Goal: Transaction & Acquisition: Purchase product/service

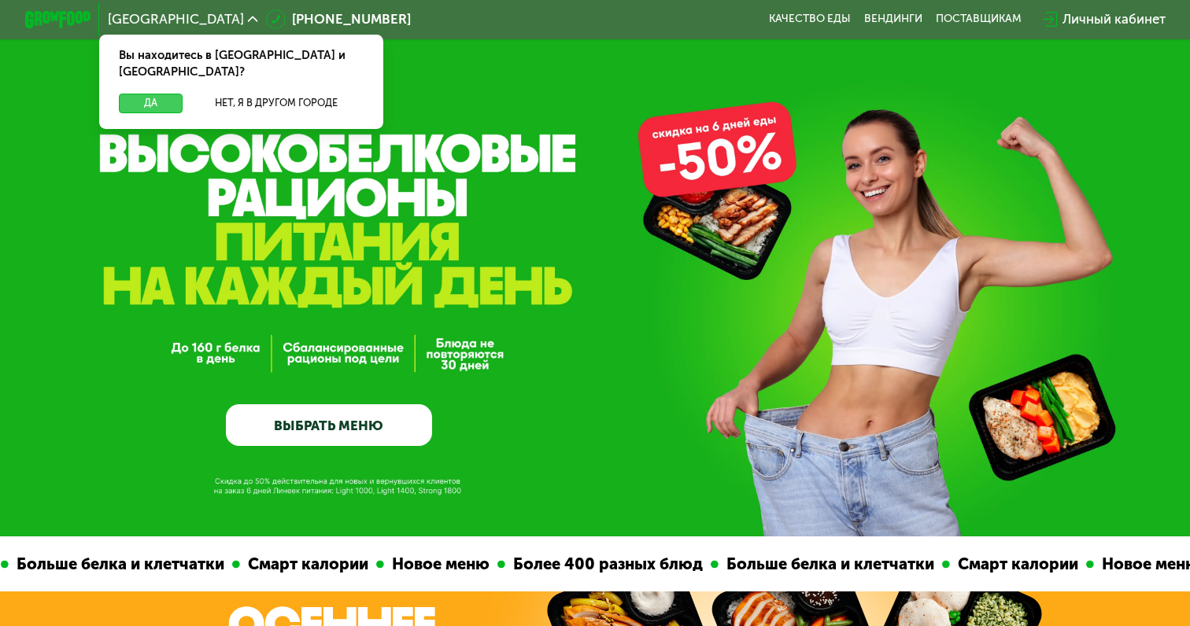
click at [172, 94] on button "Да" at bounding box center [151, 104] width 64 height 20
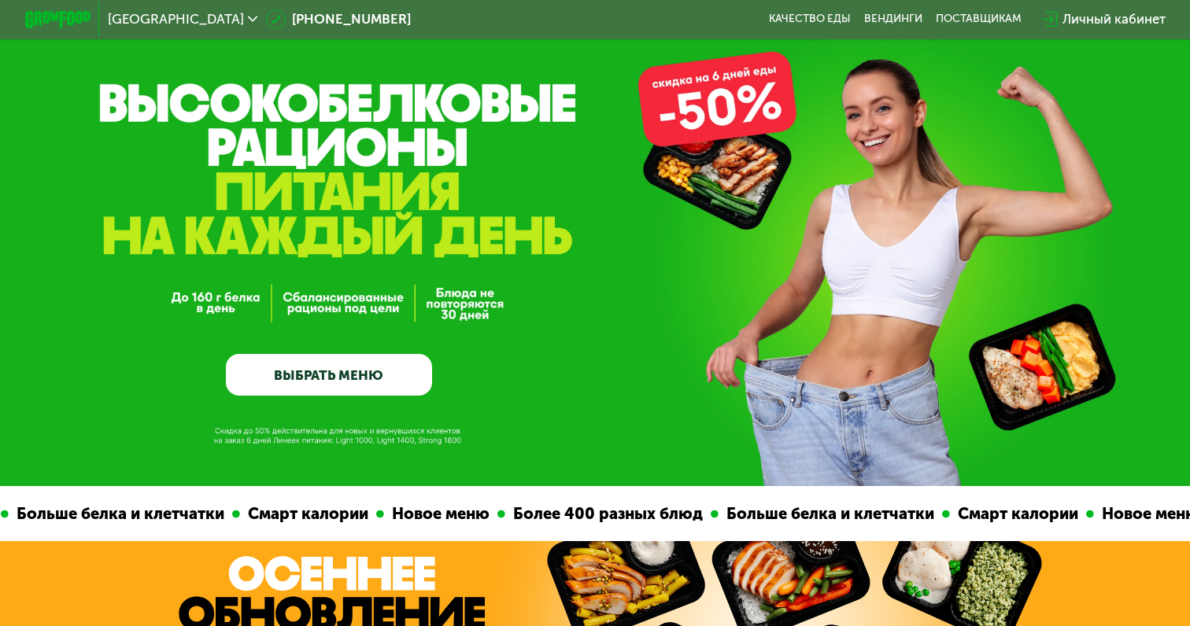
click at [375, 371] on link "ВЫБРАТЬ МЕНЮ" at bounding box center [328, 374] width 205 height 41
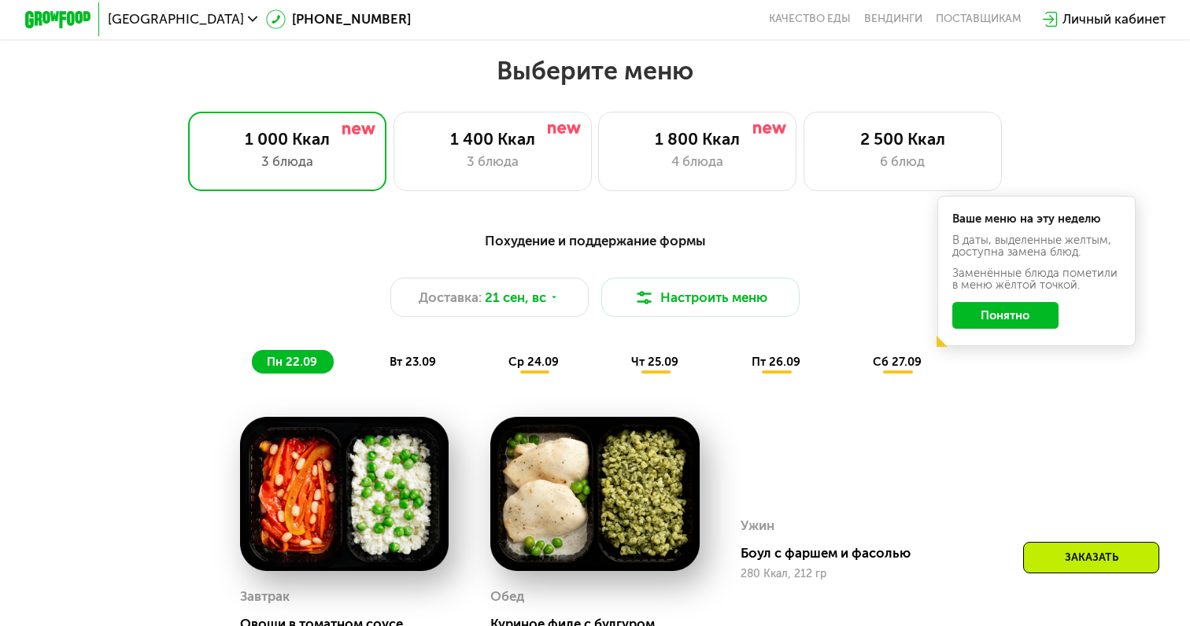
scroll to position [1046, 0]
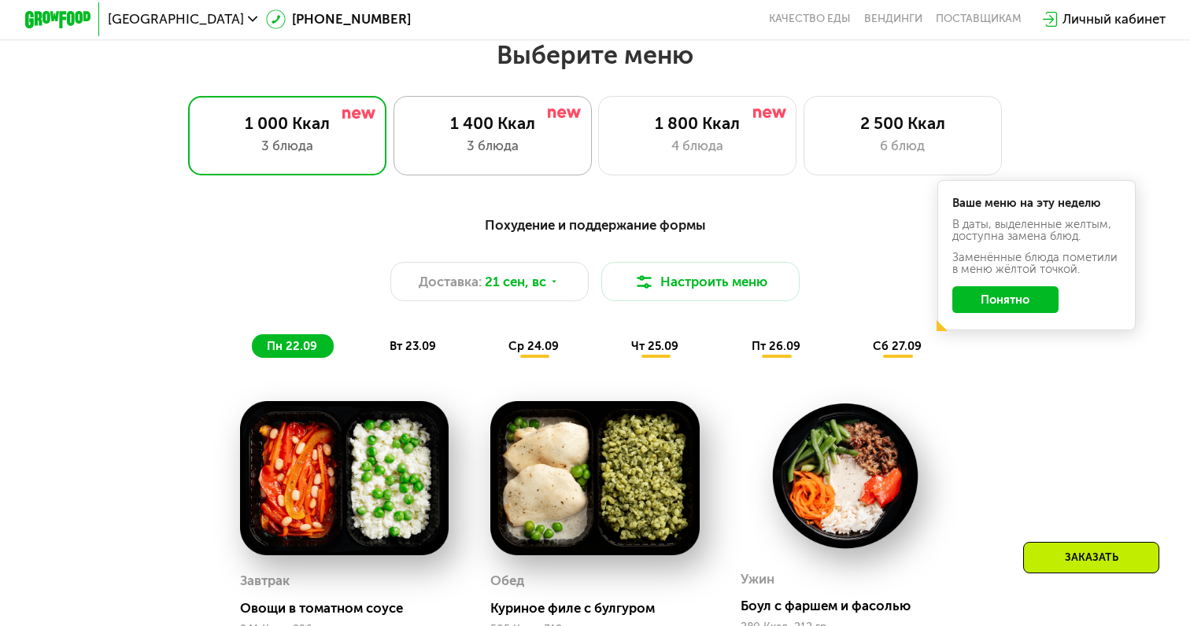
click at [541, 147] on div "3 блюда" at bounding box center [493, 146] width 164 height 20
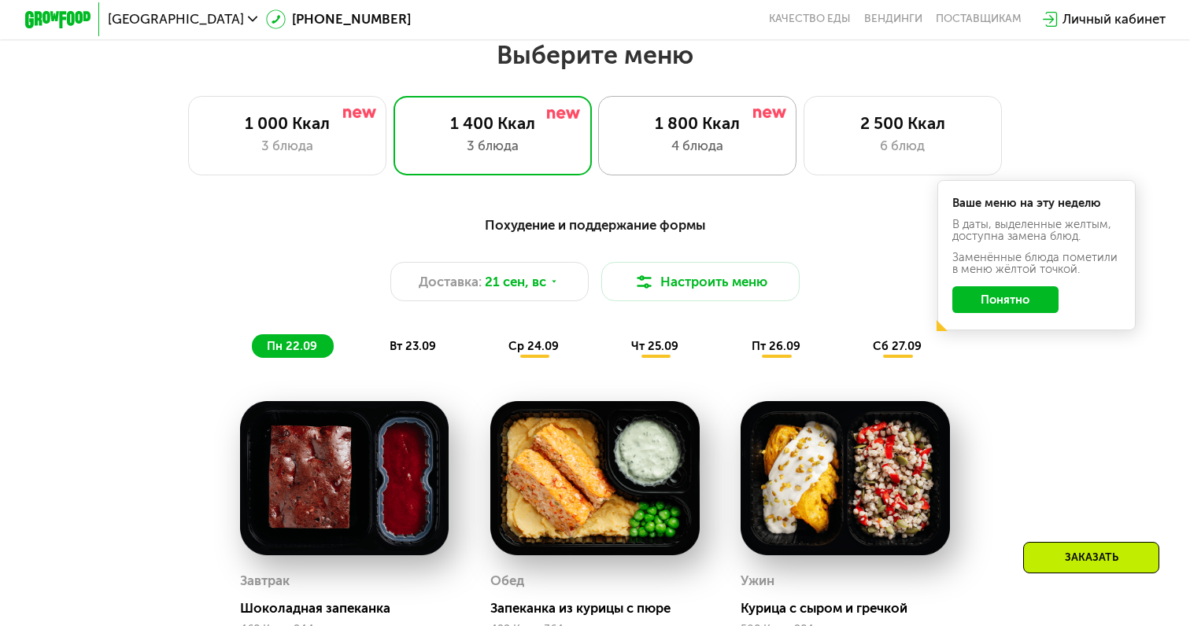
click at [622, 138] on div "4 блюда" at bounding box center [697, 146] width 164 height 20
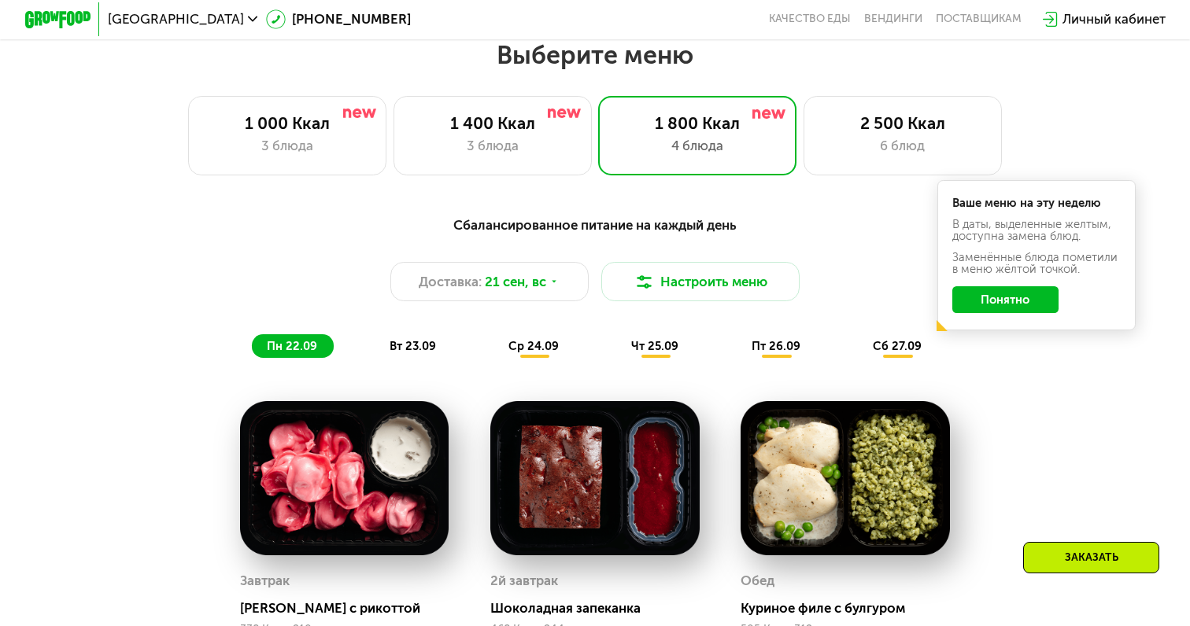
click at [1001, 302] on button "Понятно" at bounding box center [1005, 299] width 107 height 27
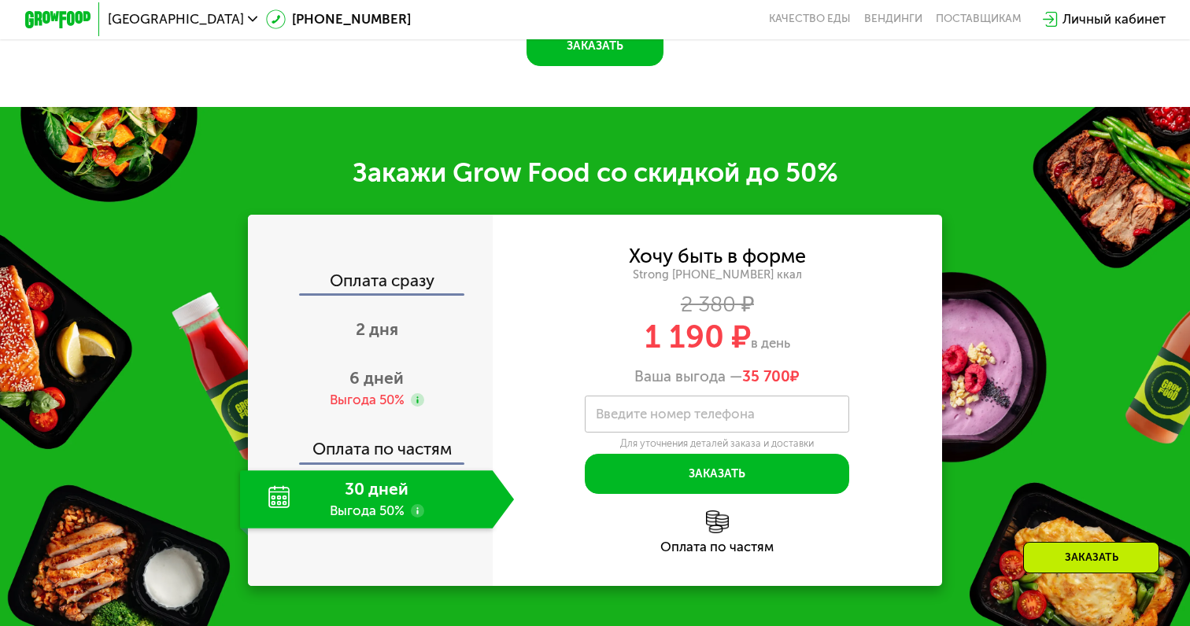
scroll to position [1977, 0]
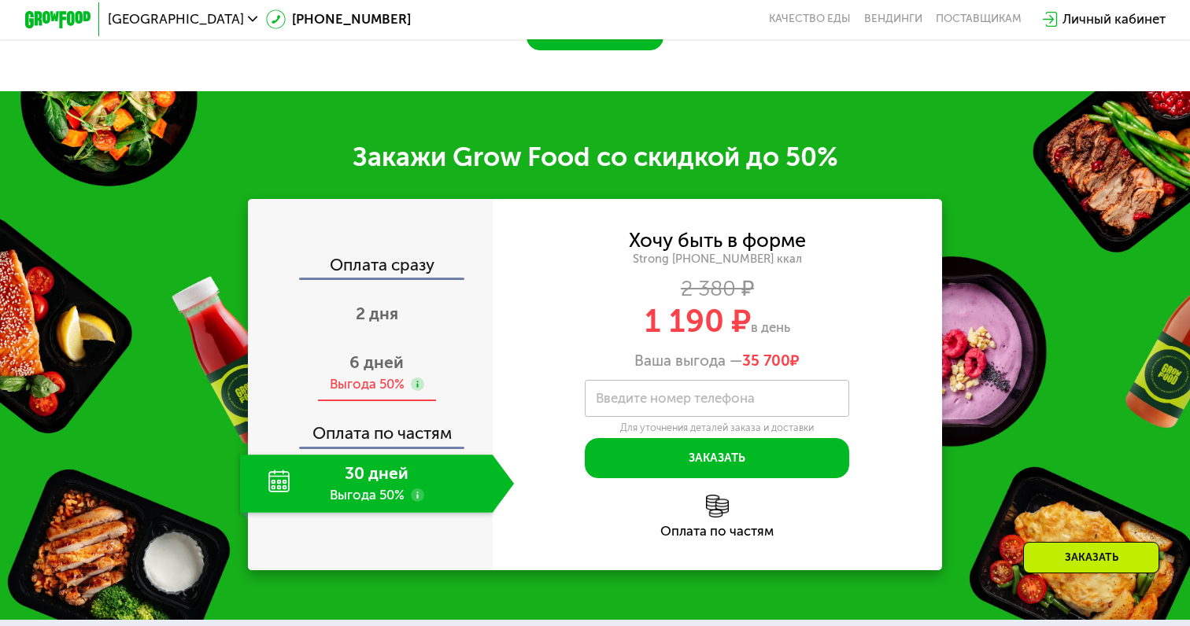
click at [368, 353] on span "6 дней" at bounding box center [376, 362] width 54 height 20
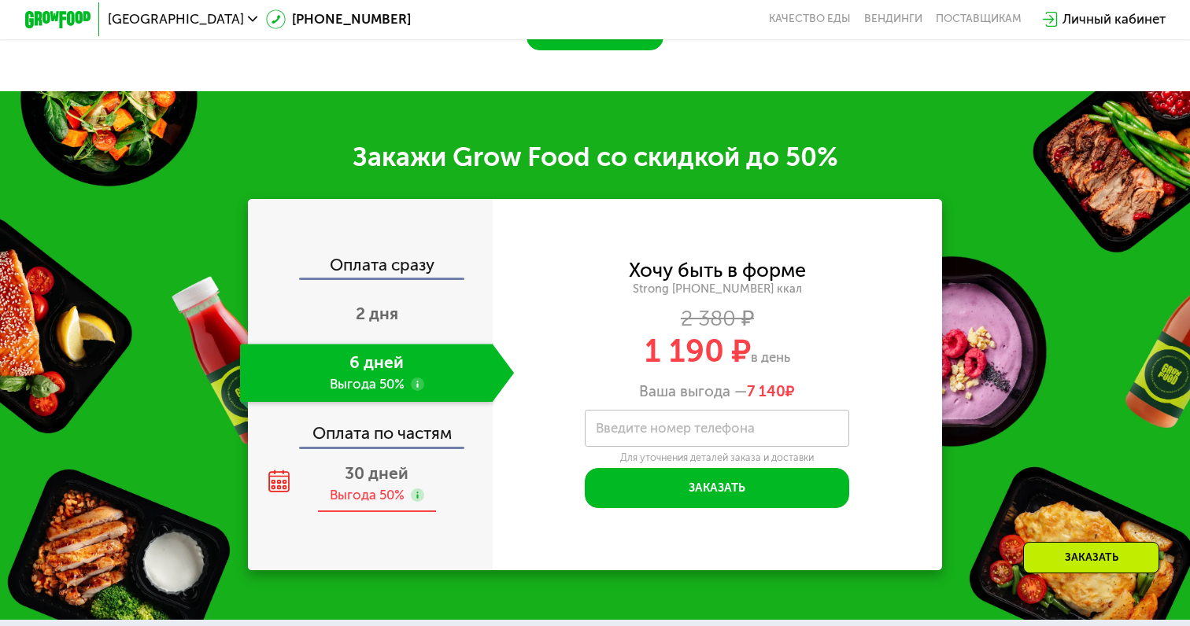
click at [363, 458] on div "30 дней Выгода 50%" at bounding box center [377, 484] width 275 height 58
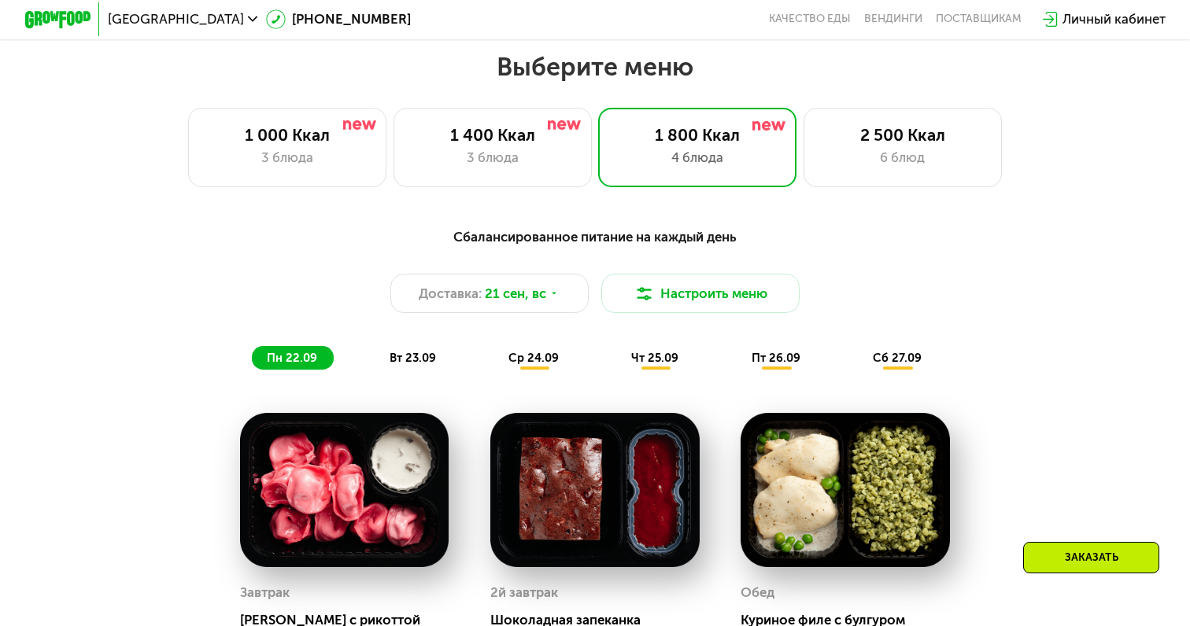
scroll to position [1090, 0]
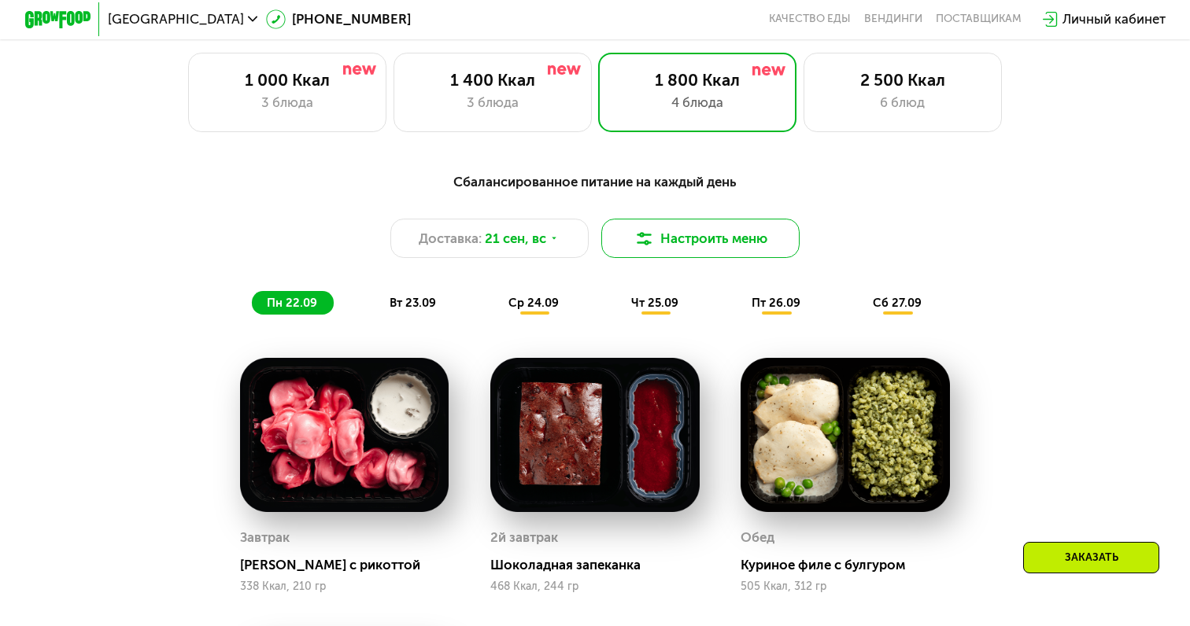
click at [653, 247] on button "Настроить меню" at bounding box center [700, 238] width 198 height 39
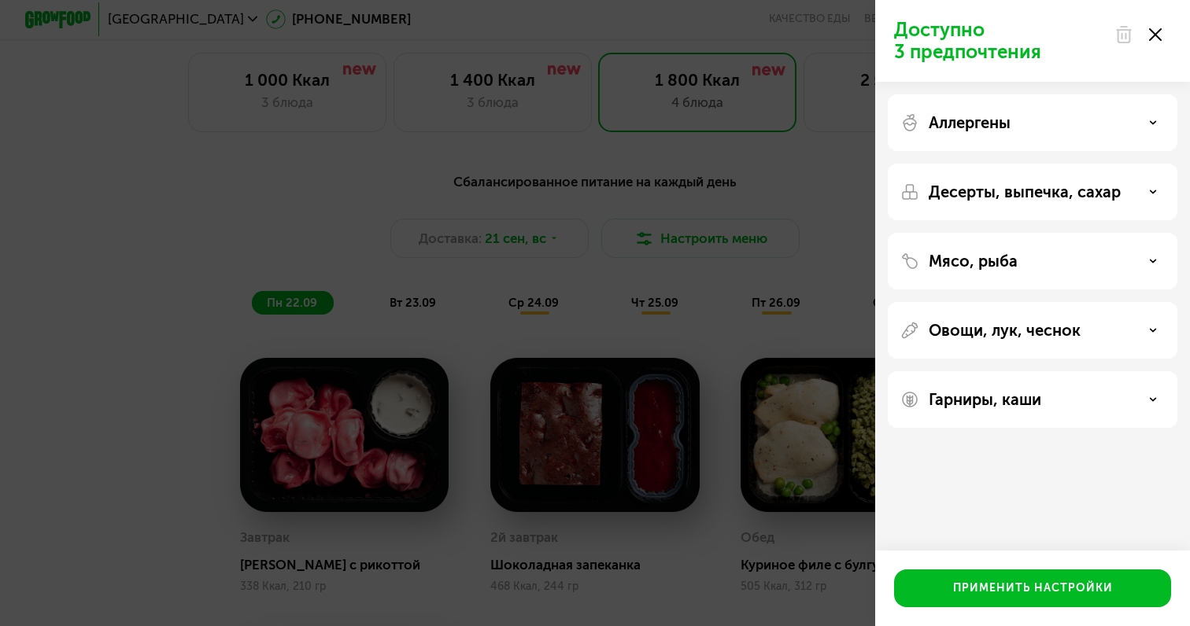
click at [1085, 92] on div "Аллергены Десерты, выпечка, сахар Мясо, рыба Овощи, лук, чеснок Гарниры, каши" at bounding box center [1032, 261] width 315 height 359
click at [1069, 122] on div "Аллергены" at bounding box center [1032, 122] width 264 height 19
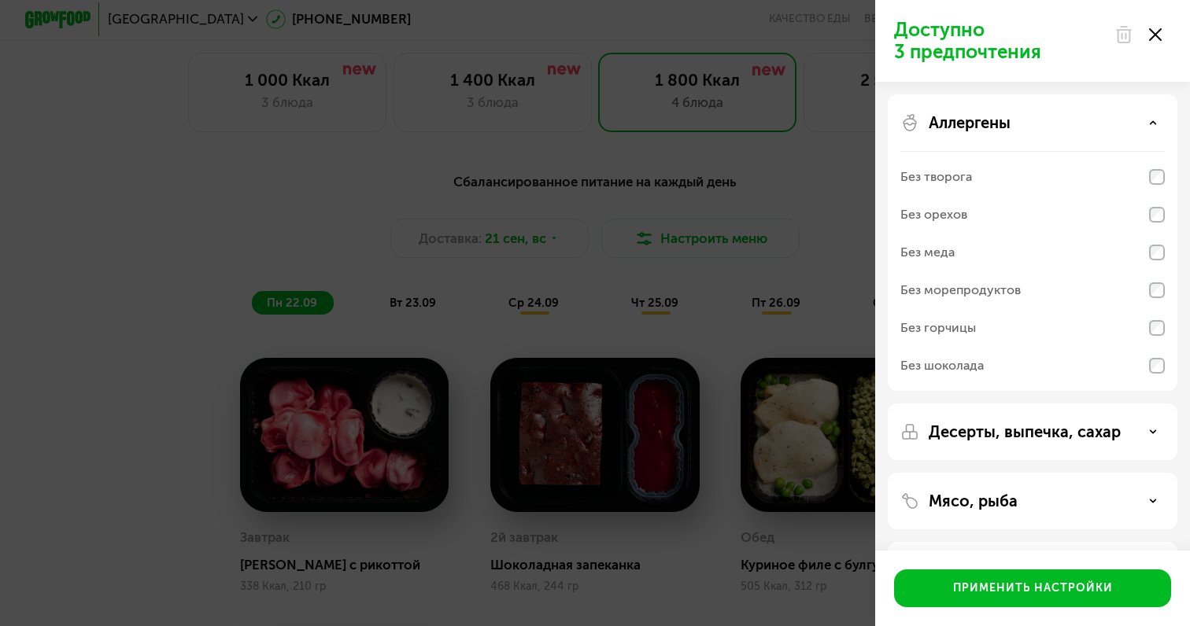
click at [1069, 122] on div "Аллергены" at bounding box center [1032, 122] width 264 height 19
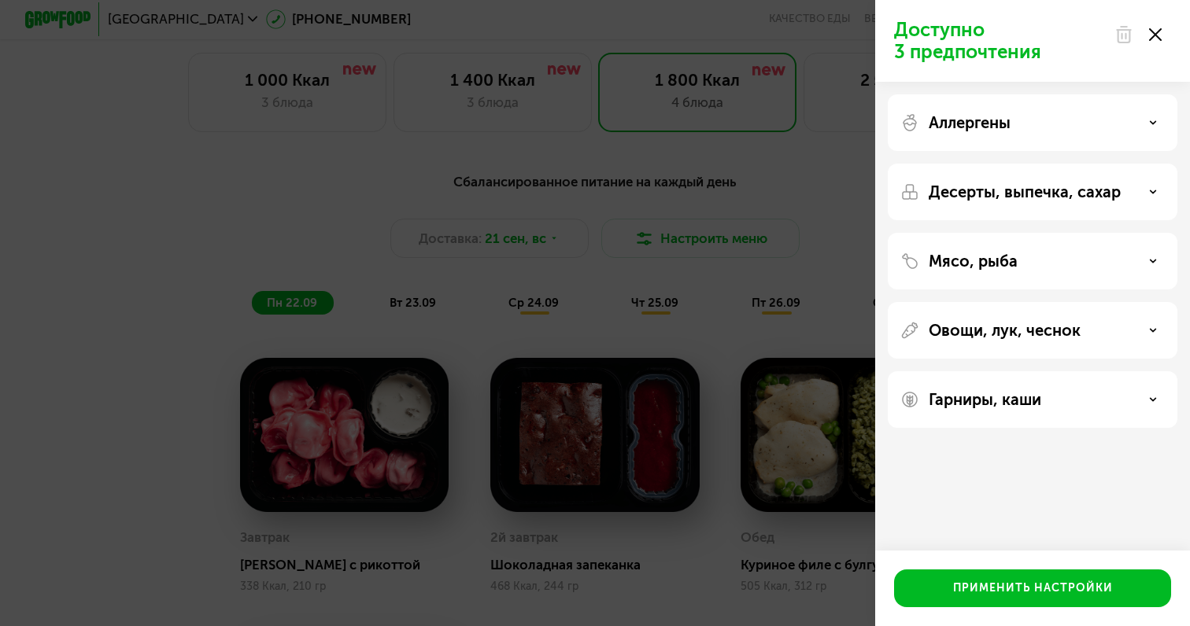
click at [1163, 40] on div at bounding box center [1138, 34] width 66 height 31
click at [1159, 40] on icon at bounding box center [1155, 34] width 13 height 13
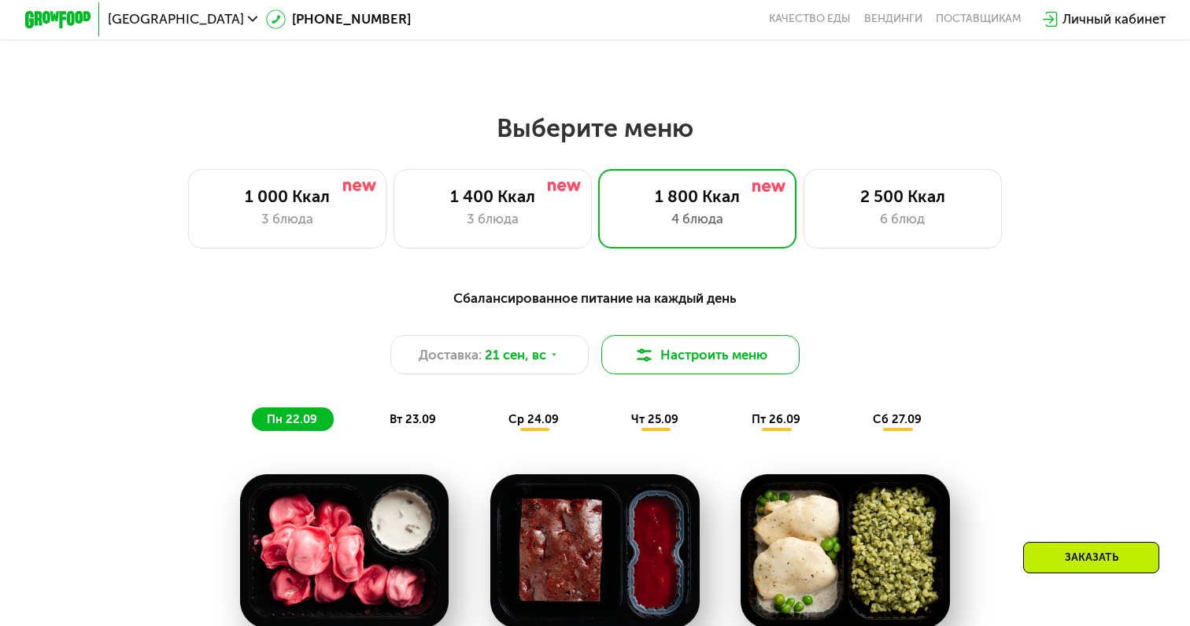
scroll to position [966, 0]
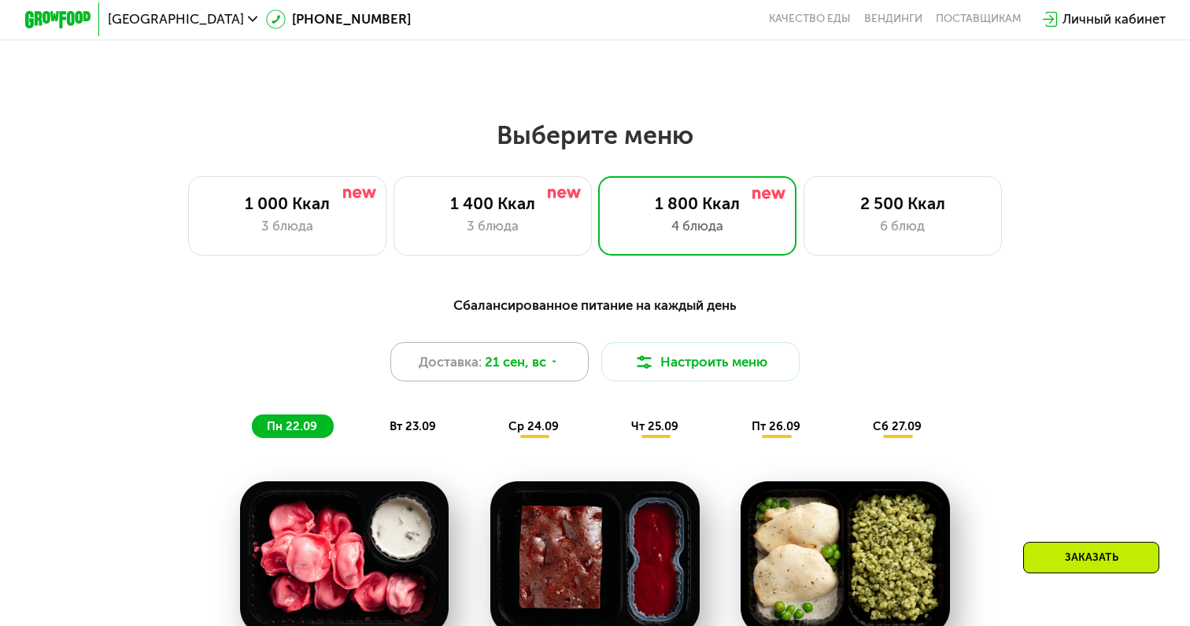
click at [587, 363] on div "Доставка: 21 сен, вс" at bounding box center [489, 361] width 198 height 39
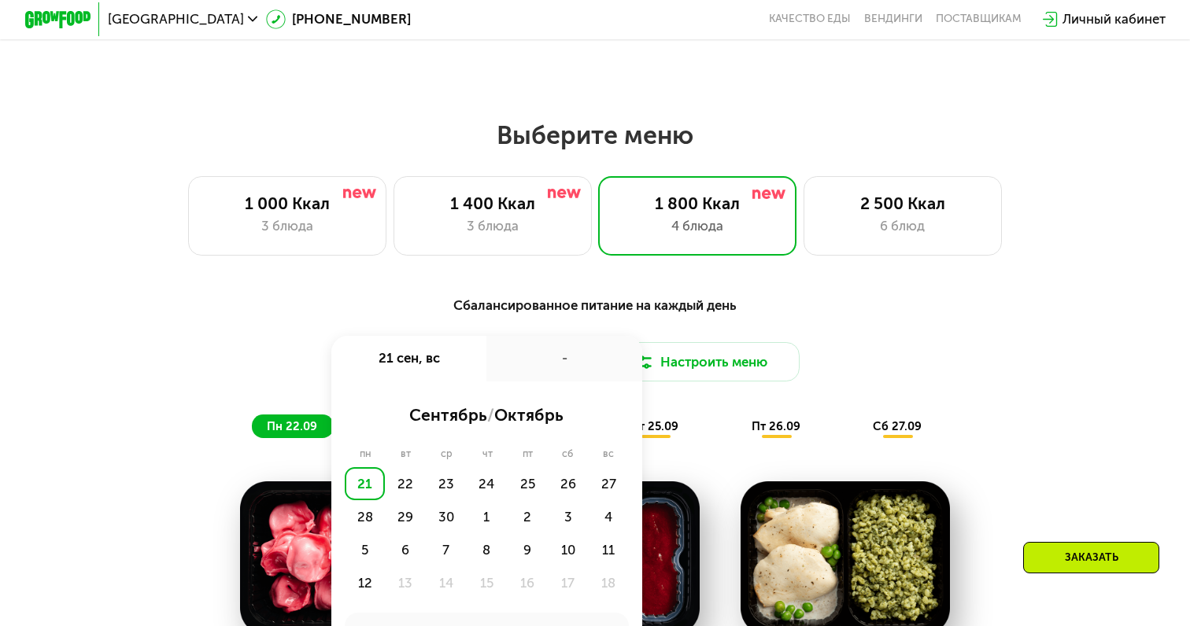
click at [593, 312] on div "Сбалансированное питание на каждый день" at bounding box center [594, 305] width 978 height 20
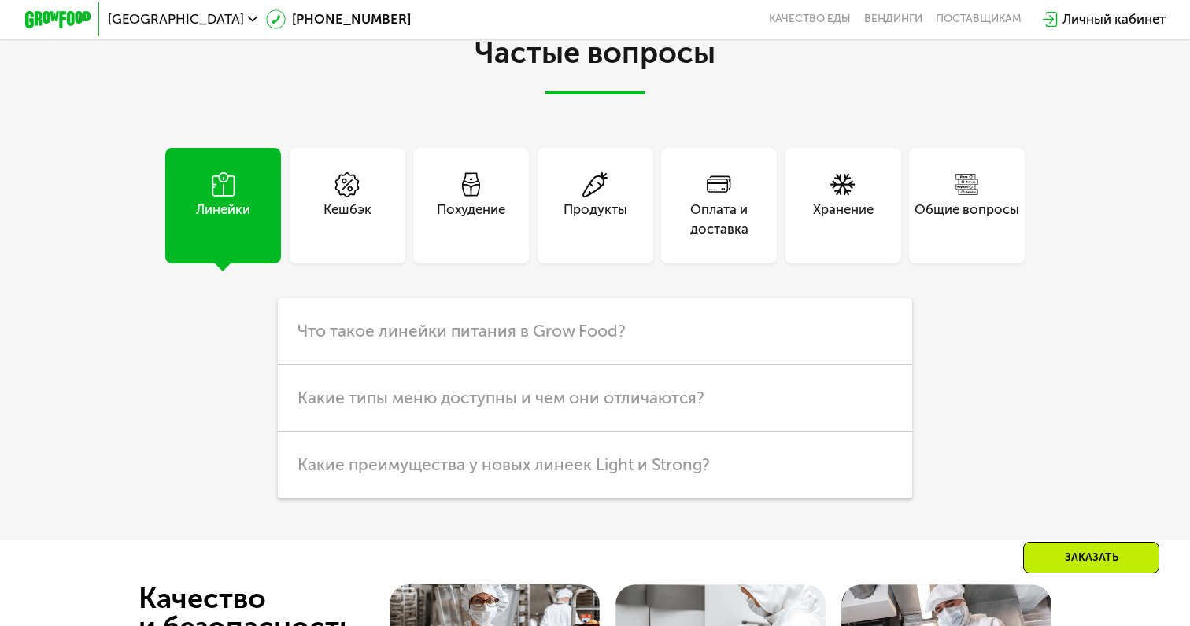
scroll to position [4410, 0]
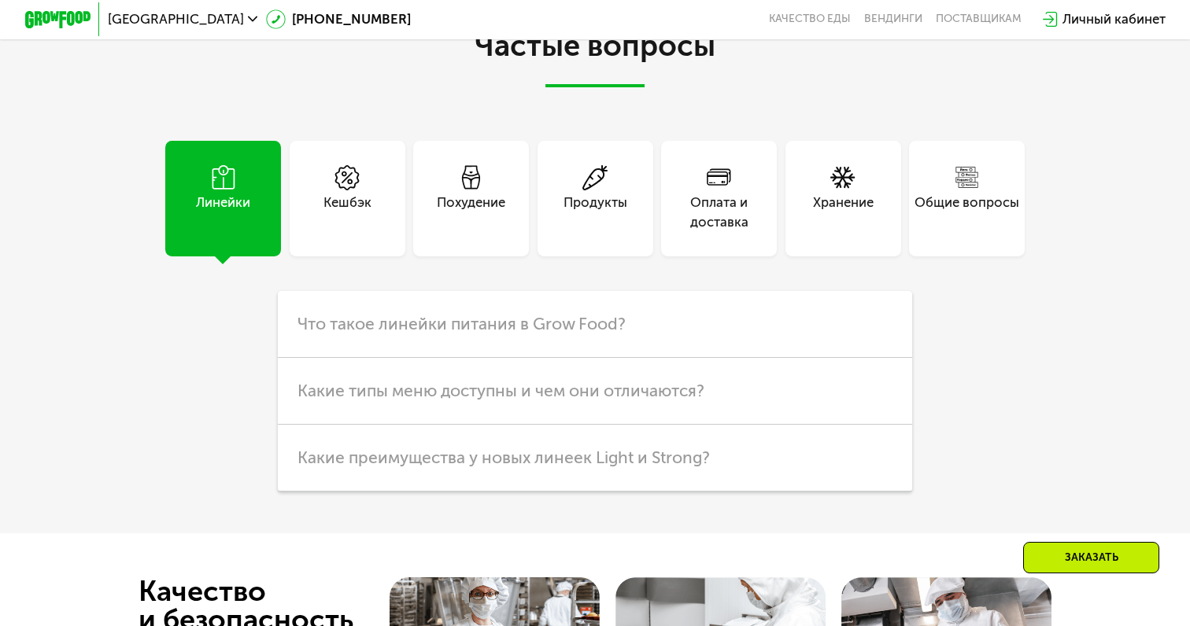
click at [949, 197] on div "Общие вопросы" at bounding box center [966, 212] width 105 height 39
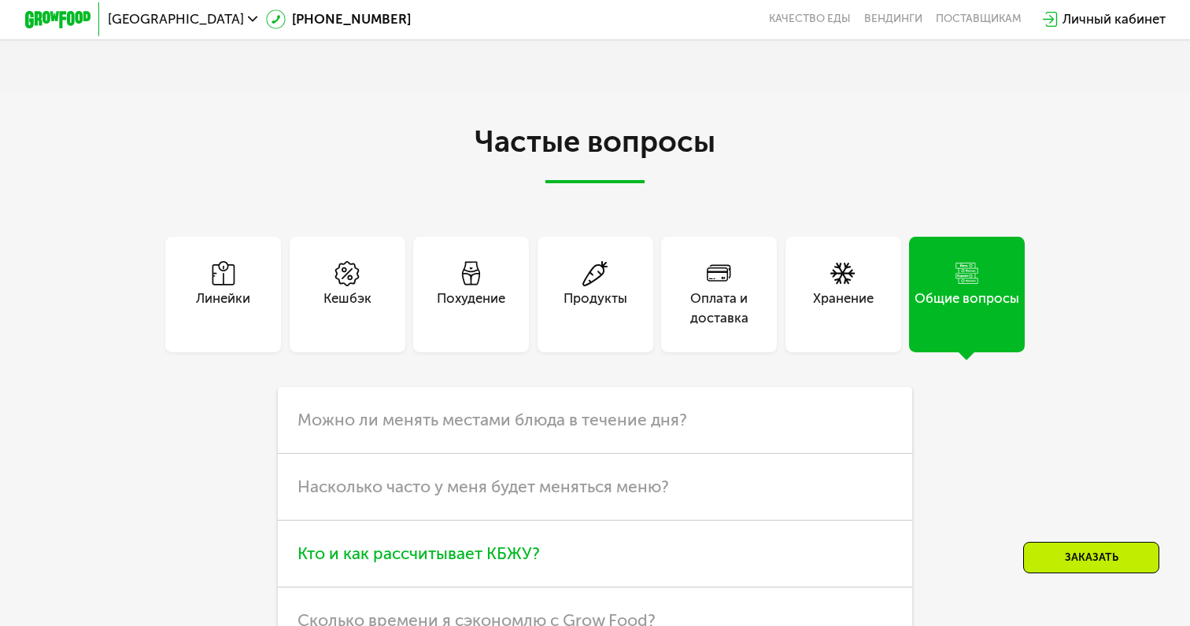
scroll to position [4309, 0]
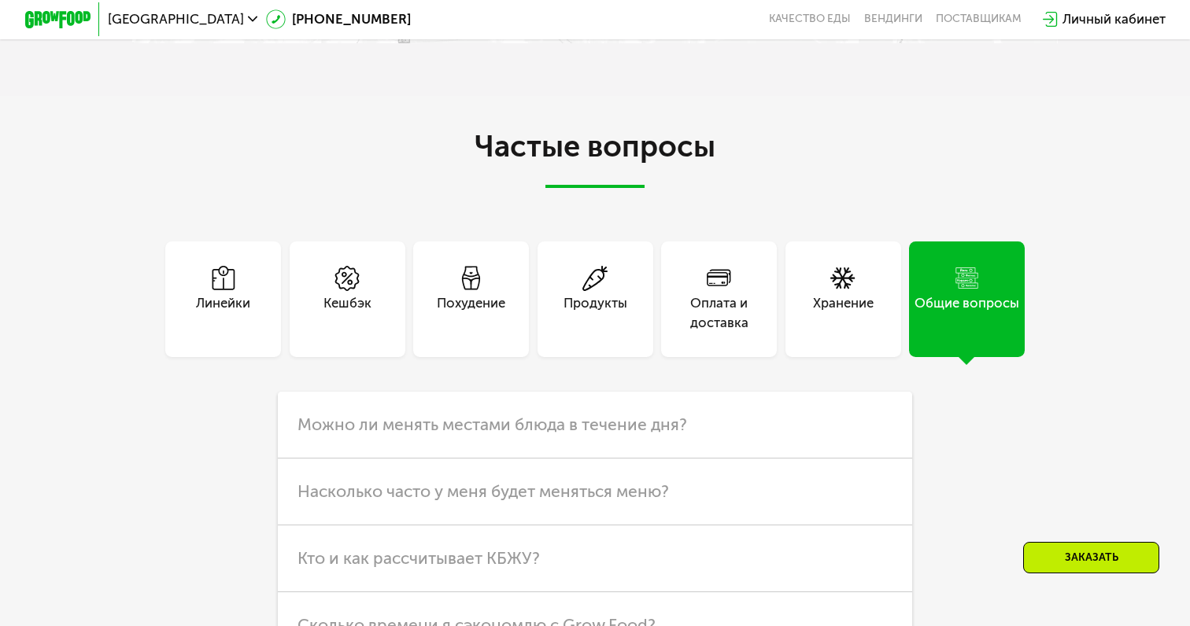
click at [270, 308] on div "Линейки" at bounding box center [223, 300] width 116 height 116
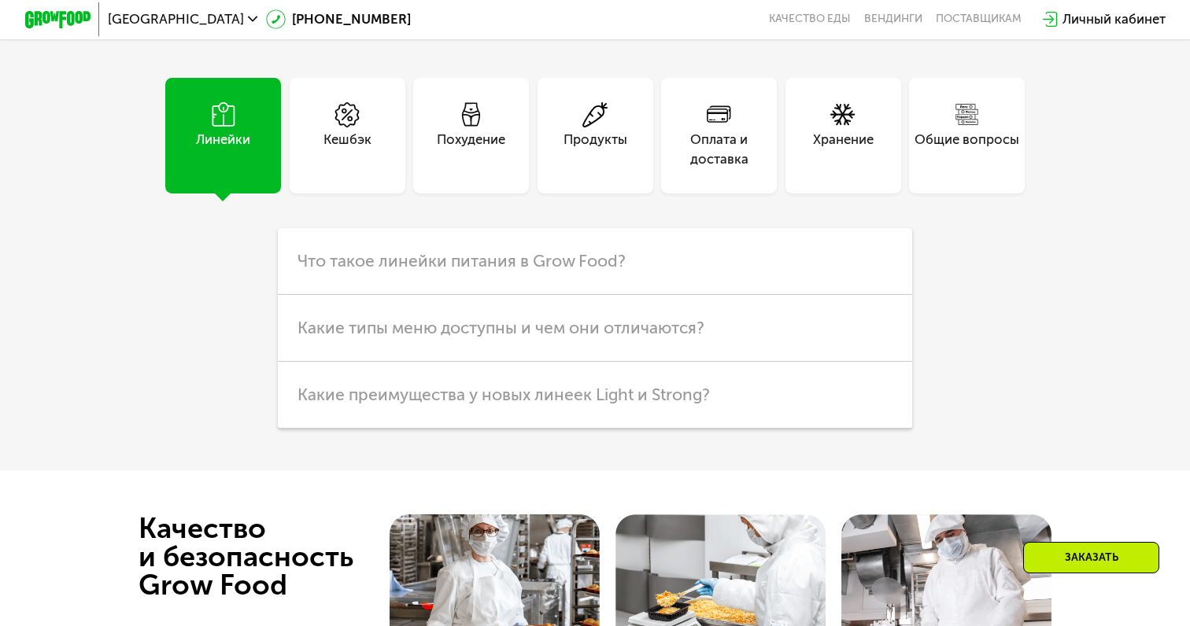
scroll to position [4476, 0]
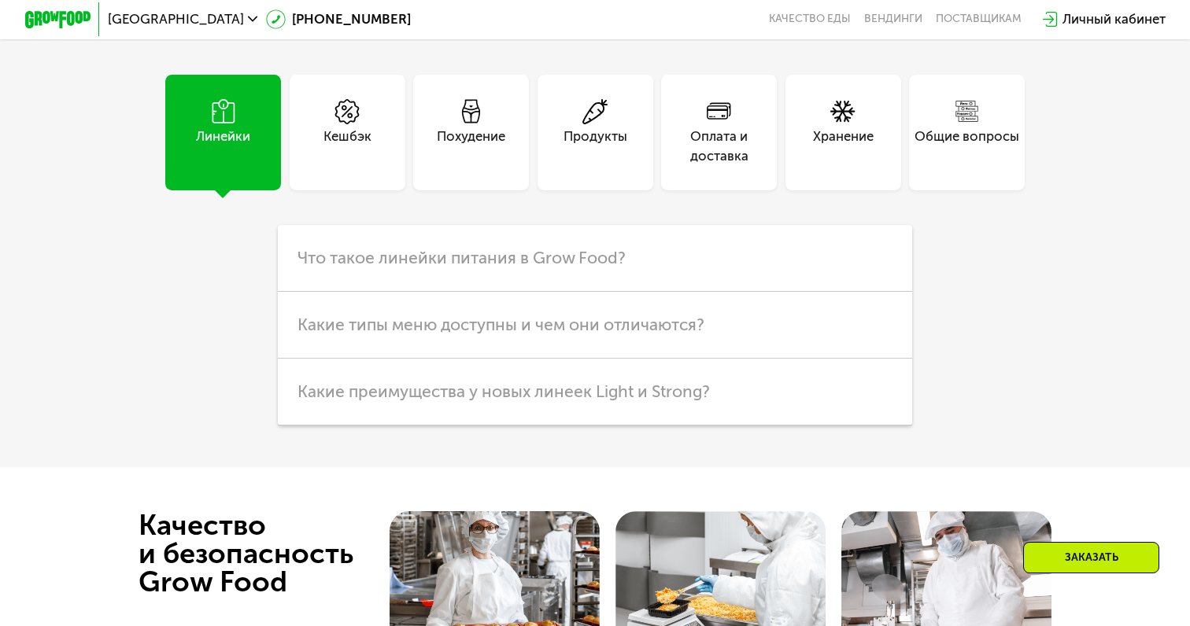
click at [375, 168] on div "Кешбэк" at bounding box center [348, 133] width 116 height 116
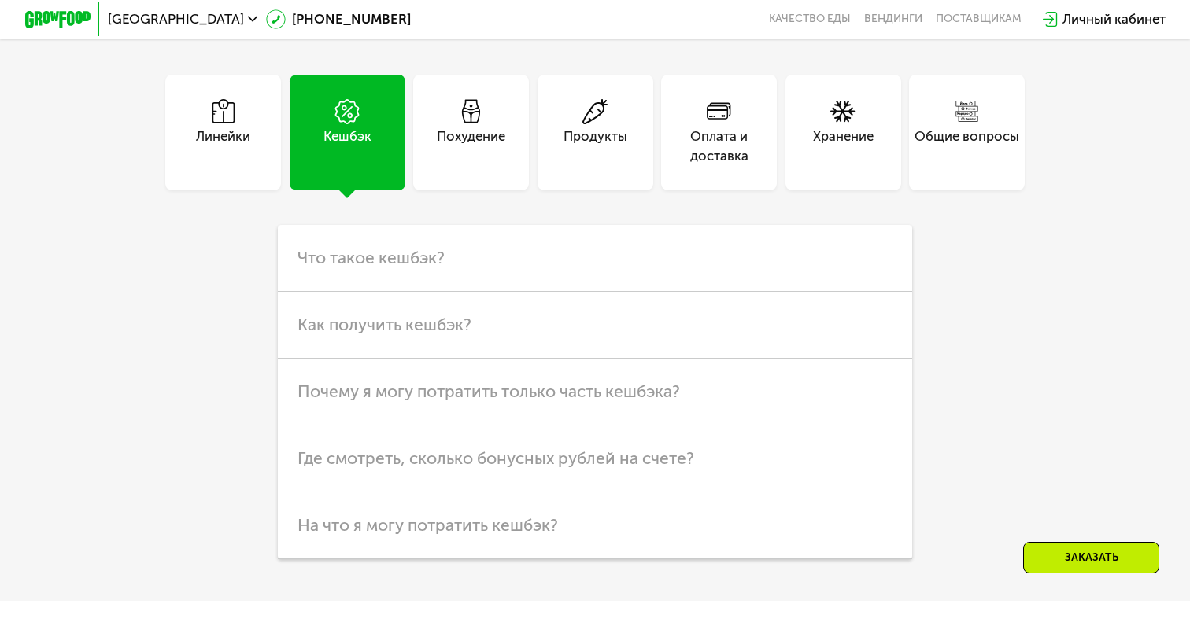
click at [449, 153] on div "Похудение" at bounding box center [471, 146] width 68 height 39
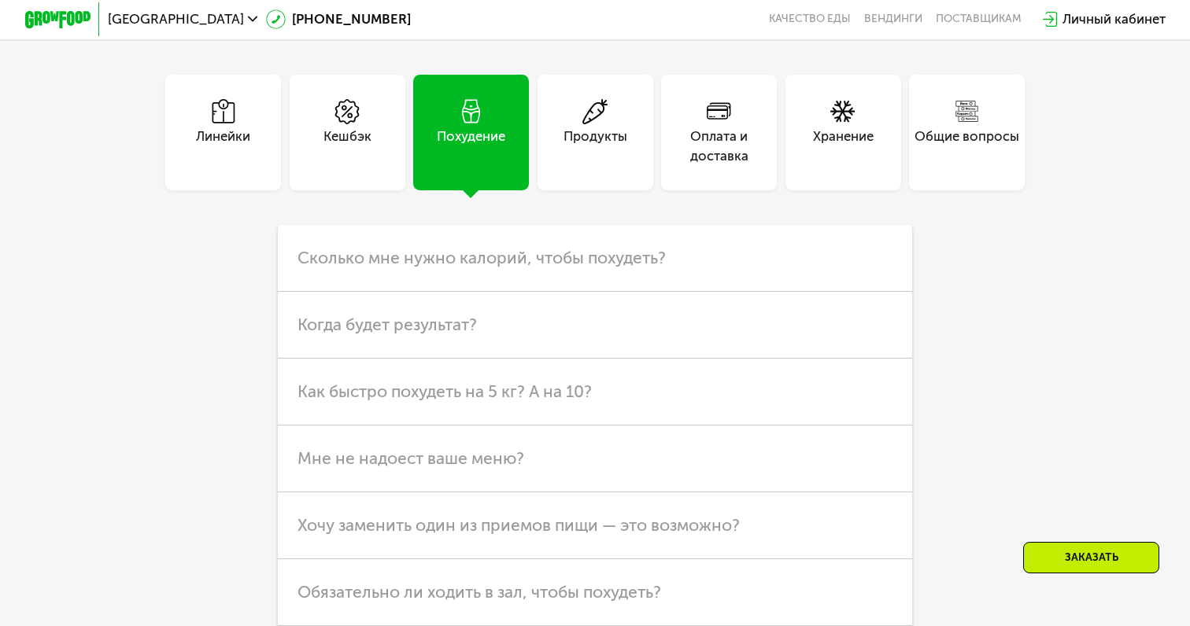
click at [554, 140] on div "Продукты" at bounding box center [595, 133] width 116 height 116
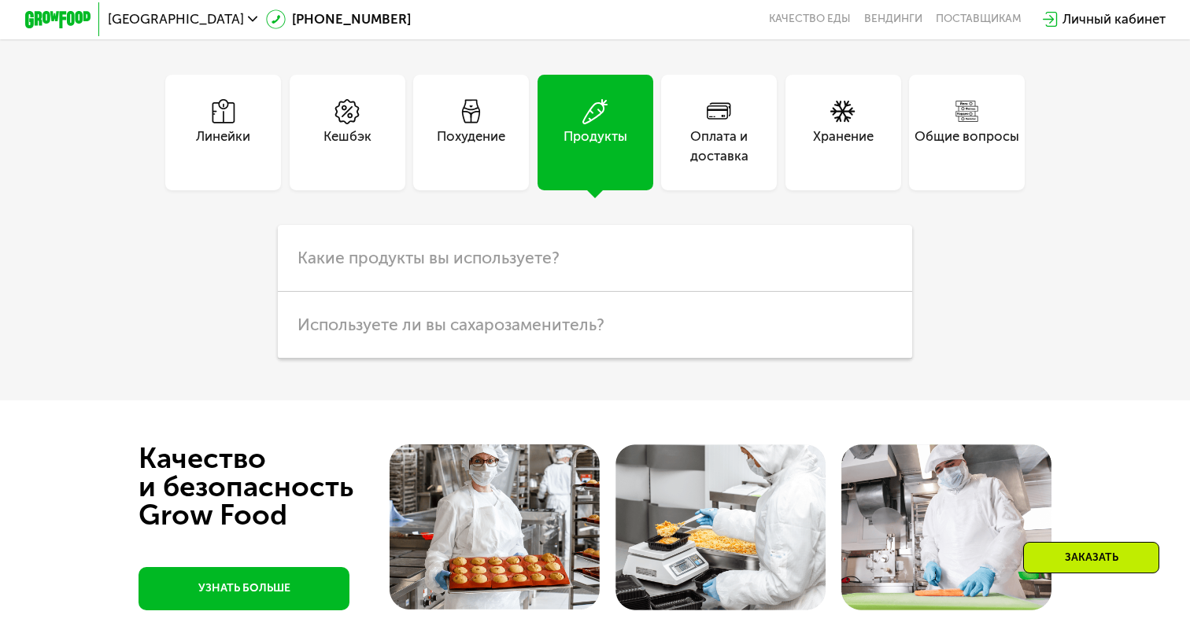
click at [676, 139] on div "Оплата и доставка" at bounding box center [719, 146] width 116 height 39
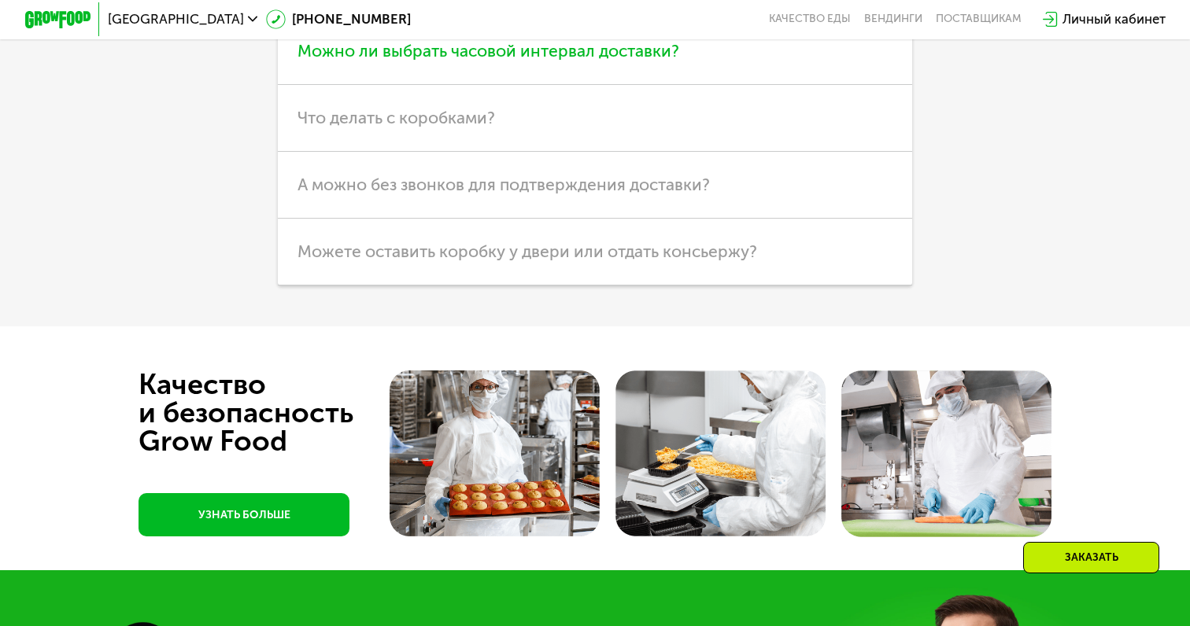
scroll to position [4935, 0]
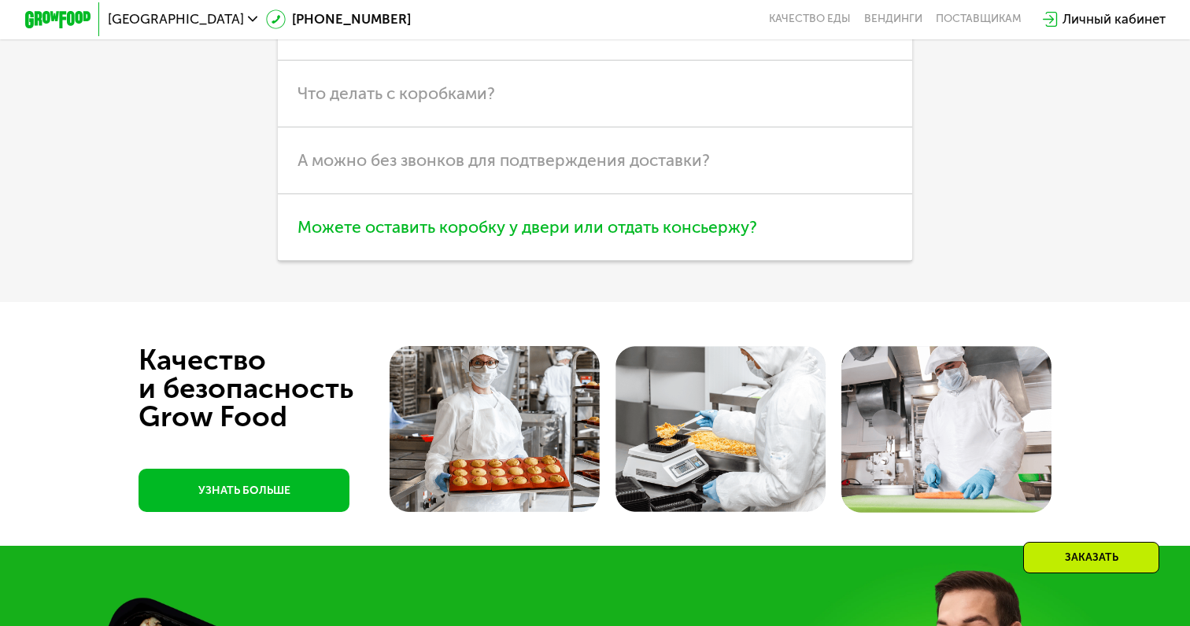
click at [515, 257] on h3 "Можете оставить коробку у двери или отдать консьержу?" at bounding box center [595, 227] width 634 height 67
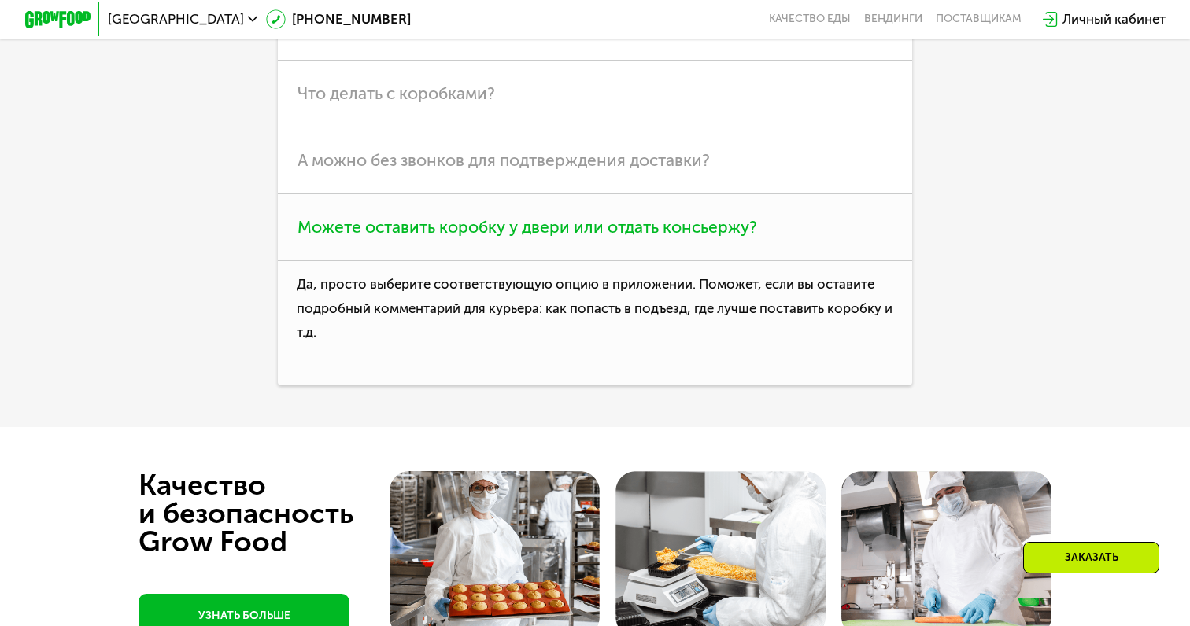
click at [515, 257] on h3 "Можете оставить коробку у двери или отдать консьержу?" at bounding box center [595, 227] width 634 height 67
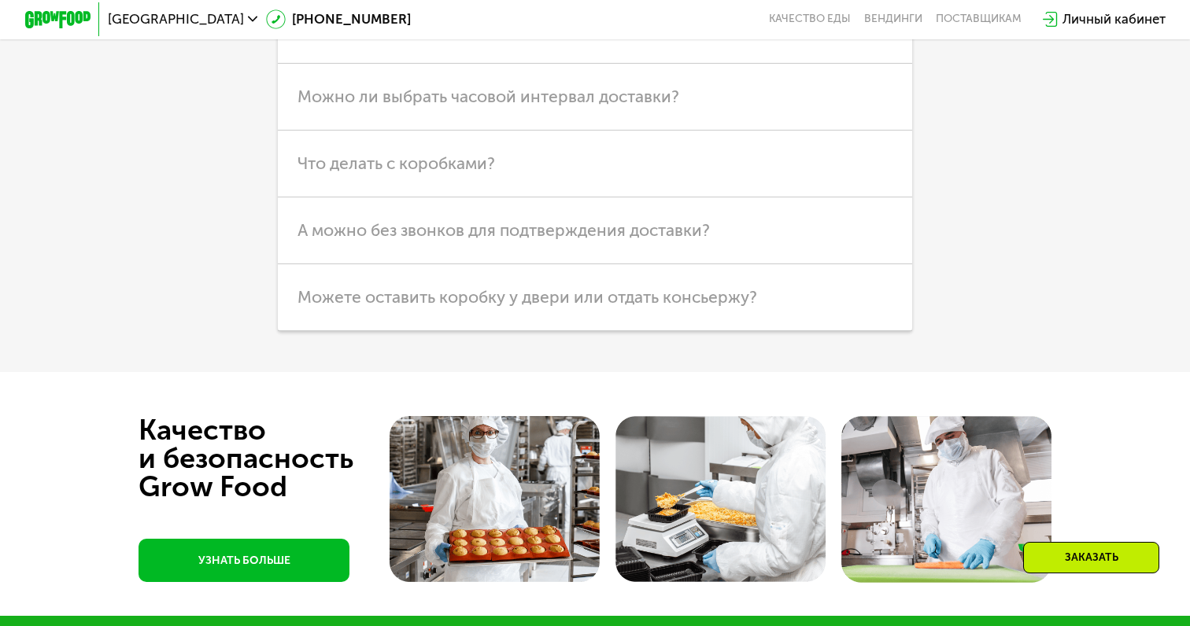
scroll to position [4859, 0]
